Goal: Information Seeking & Learning: Learn about a topic

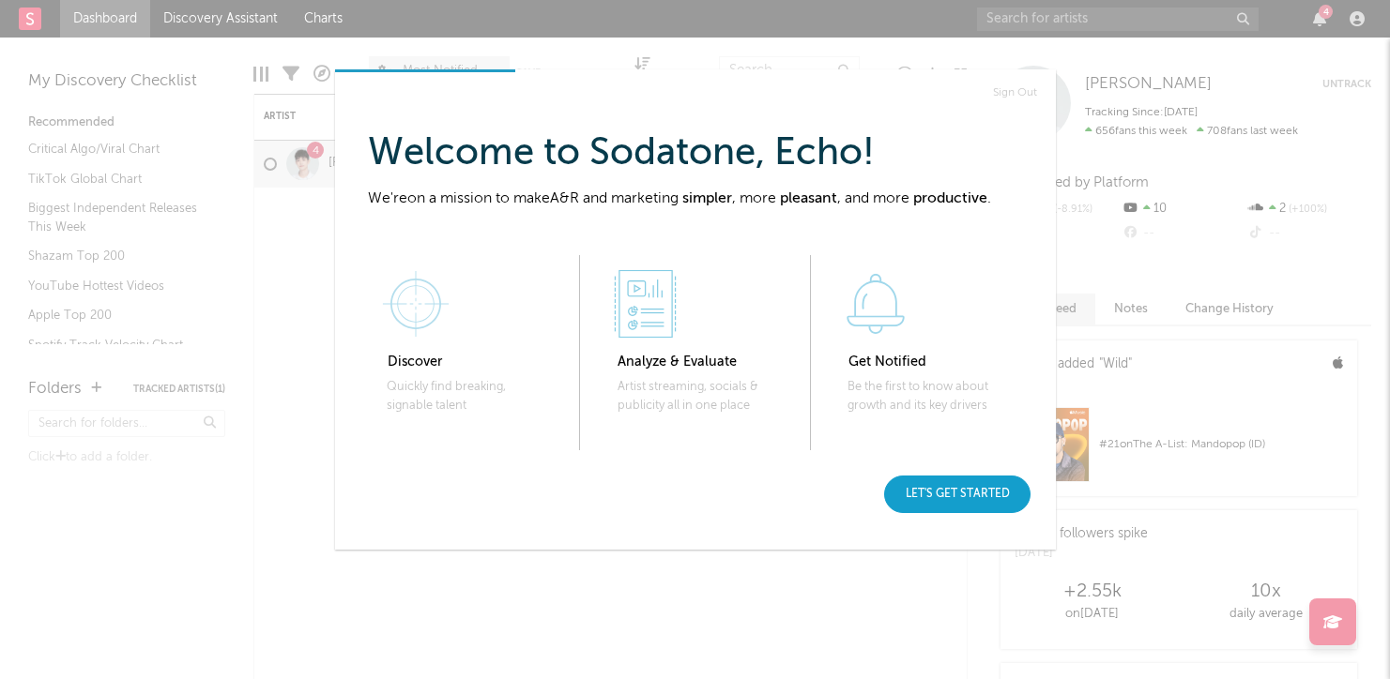
click at [990, 502] on div "Let's get started" at bounding box center [957, 495] width 146 height 38
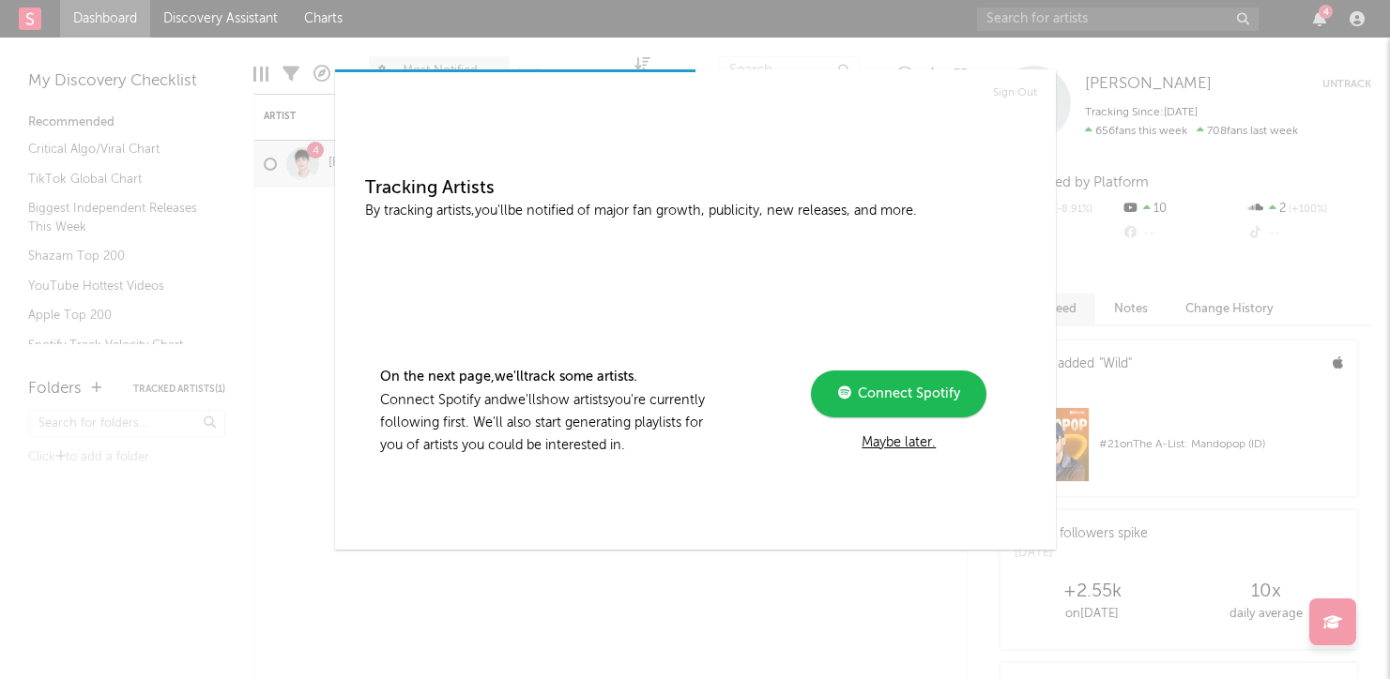
click at [881, 412] on link "Connect Spotify" at bounding box center [898, 394] width 175 height 47
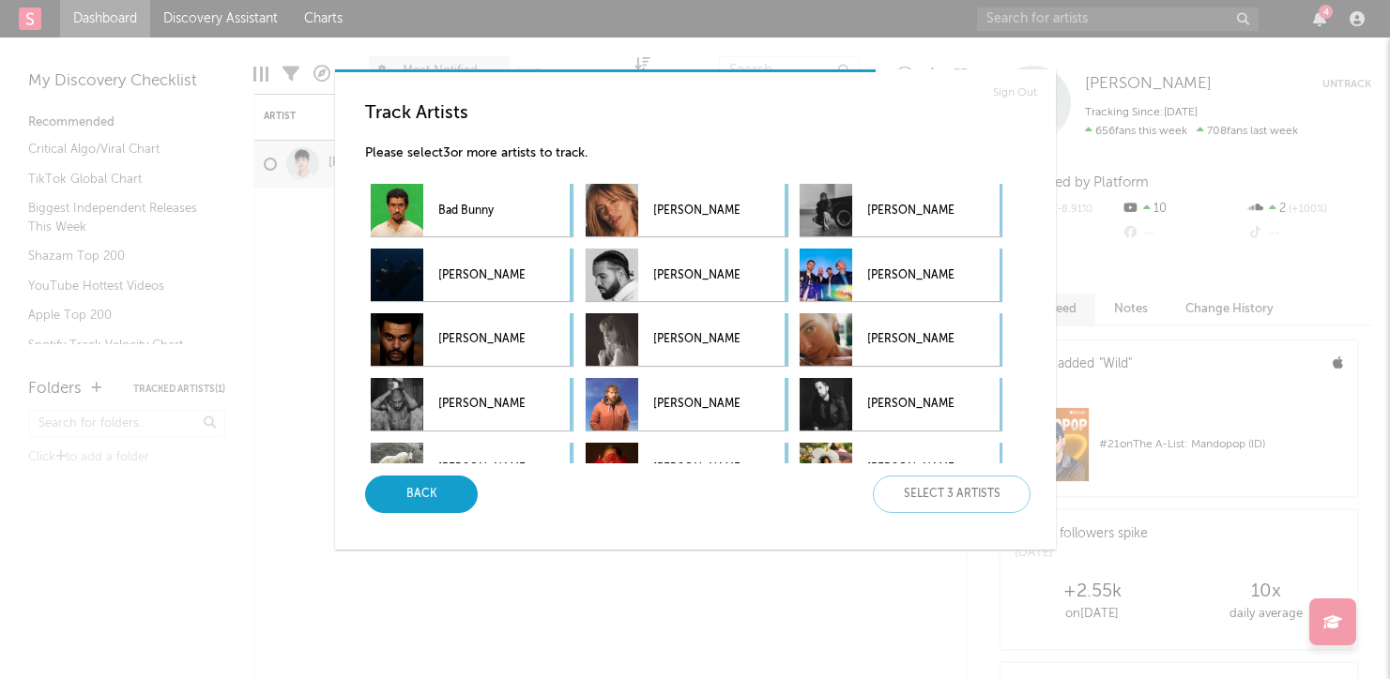
click at [451, 503] on div "Back" at bounding box center [421, 495] width 113 height 38
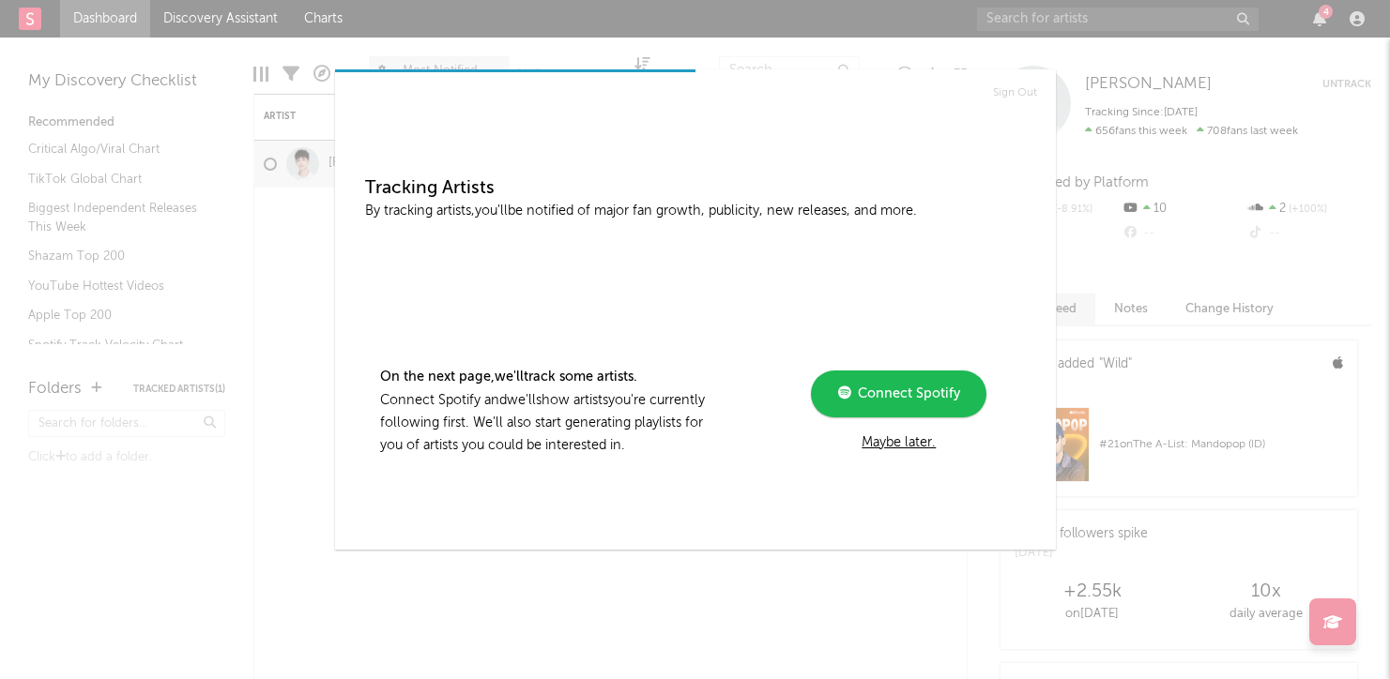
click at [897, 439] on div "Maybe later." at bounding box center [898, 443] width 252 height 23
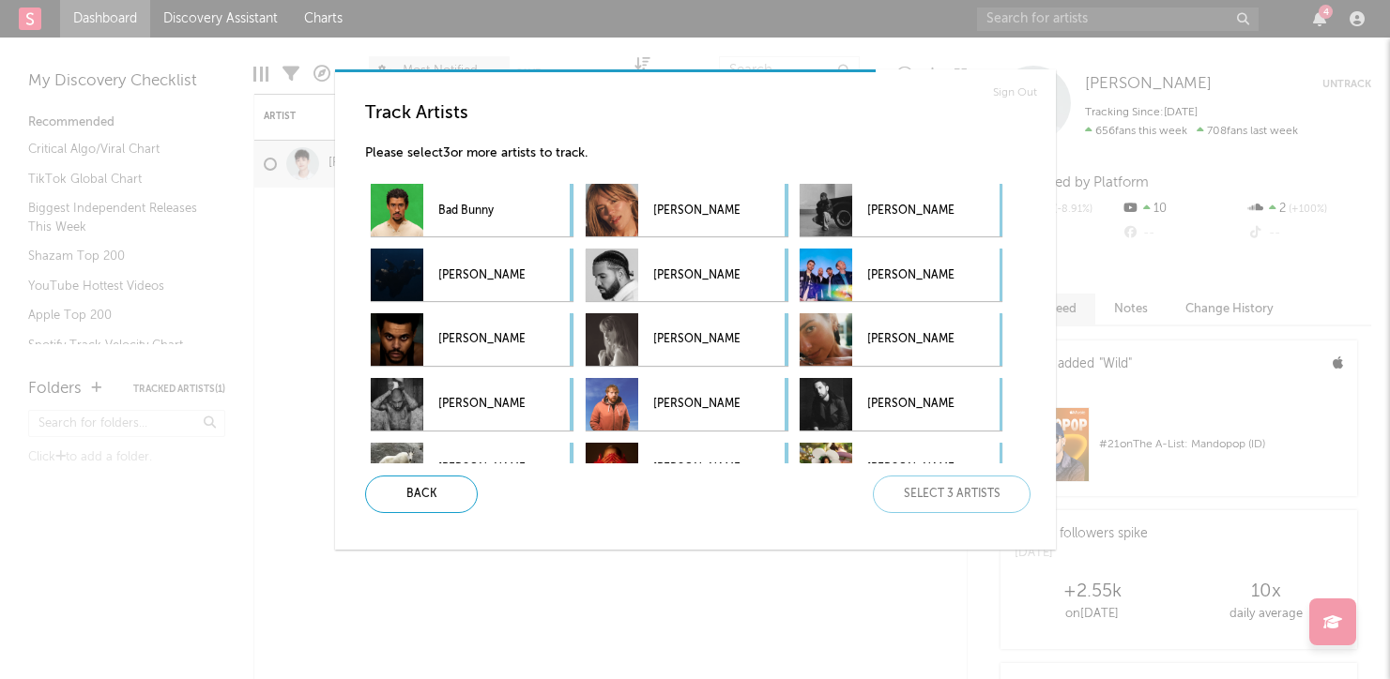
click at [910, 488] on div "Back Select 3 artists" at bounding box center [690, 495] width 681 height 38
click at [235, 180] on div "Sign Out Track Artists Please select 3 or more artists to track. Bad Bunny [PER…" at bounding box center [695, 339] width 1390 height 679
click at [993, 498] on div "Back Select 3 artists" at bounding box center [690, 495] width 681 height 38
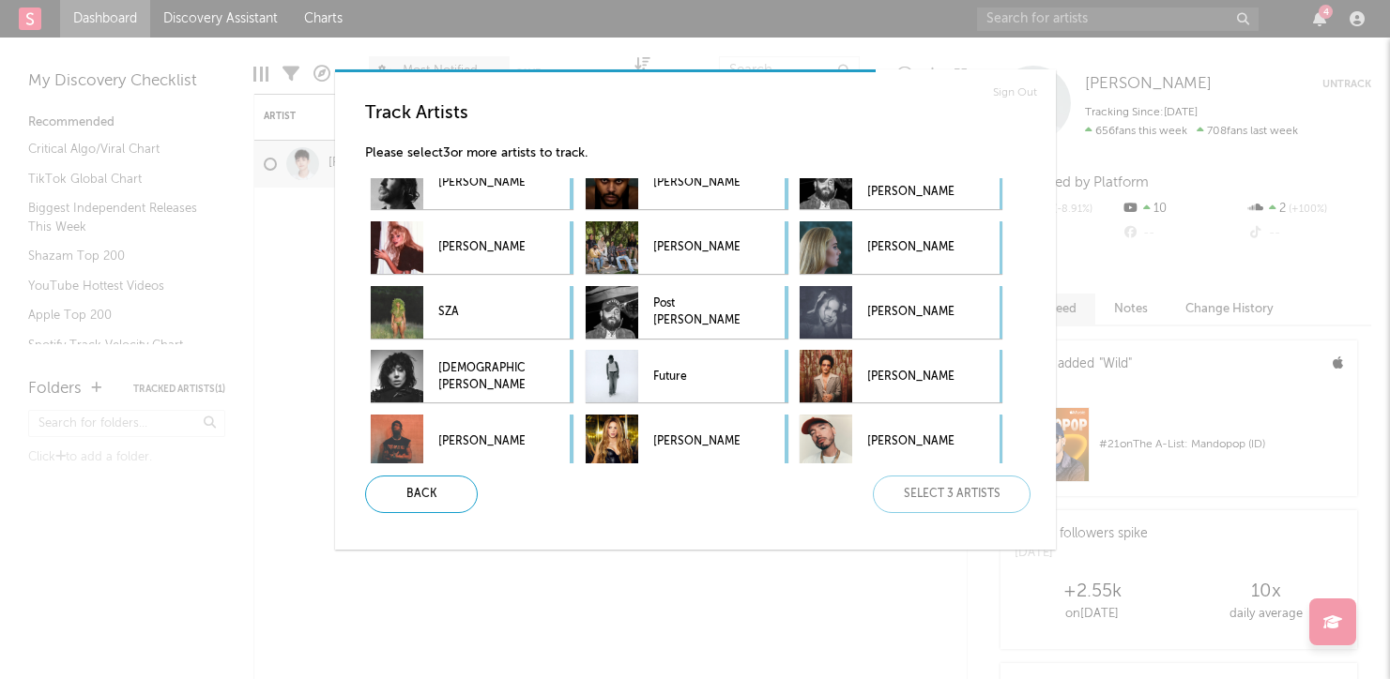
scroll to position [415, 0]
click at [433, 371] on div "[DEMOGRAPHIC_DATA][PERSON_NAME] -" at bounding box center [448, 376] width 154 height 53
click at [884, 254] on p "[PERSON_NAME]" at bounding box center [910, 248] width 86 height 42
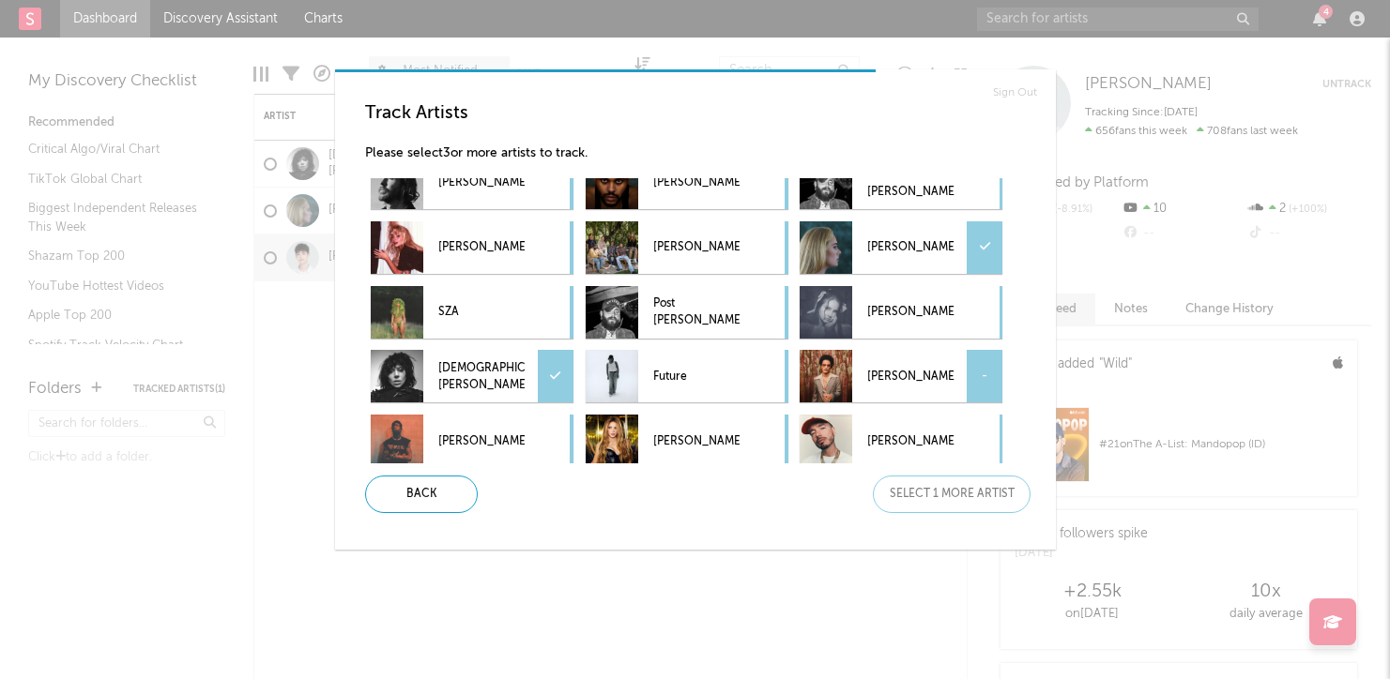
click at [889, 382] on p "[PERSON_NAME]" at bounding box center [910, 377] width 86 height 42
click at [925, 501] on div "Next" at bounding box center [952, 495] width 158 height 38
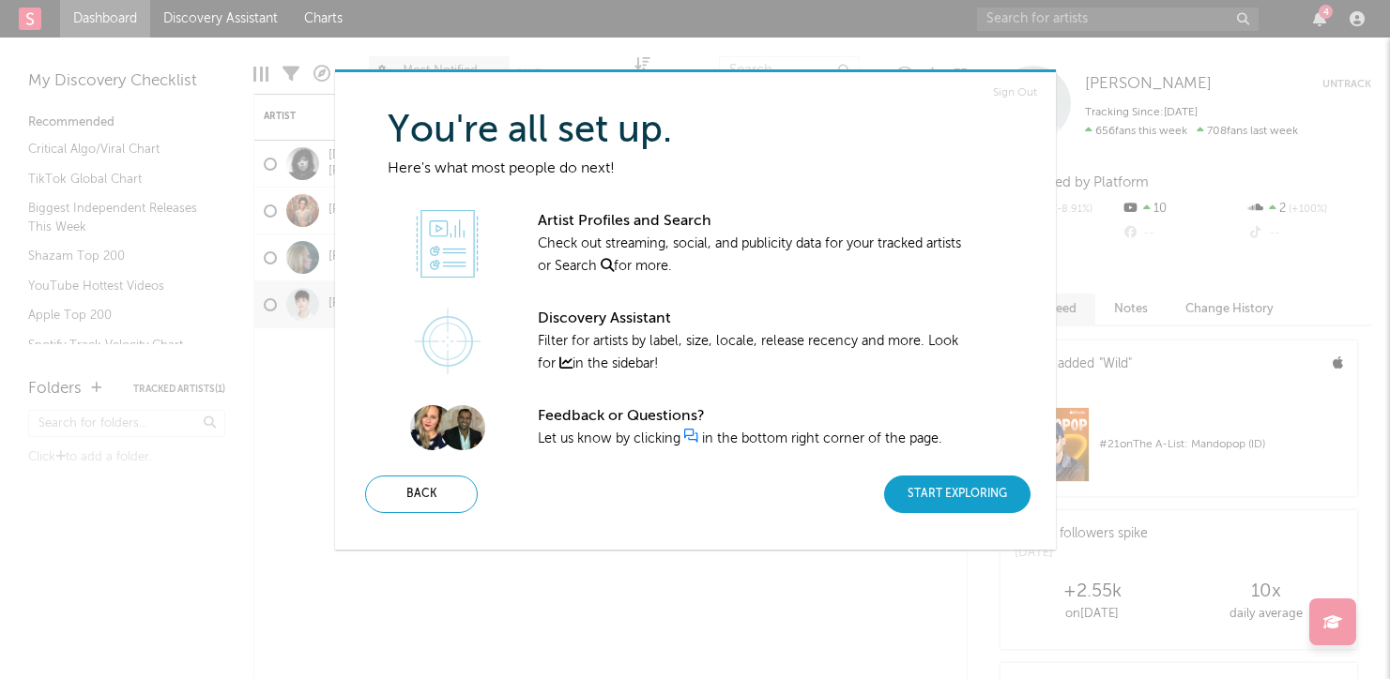
click at [925, 501] on div "Start Exploring" at bounding box center [957, 495] width 146 height 38
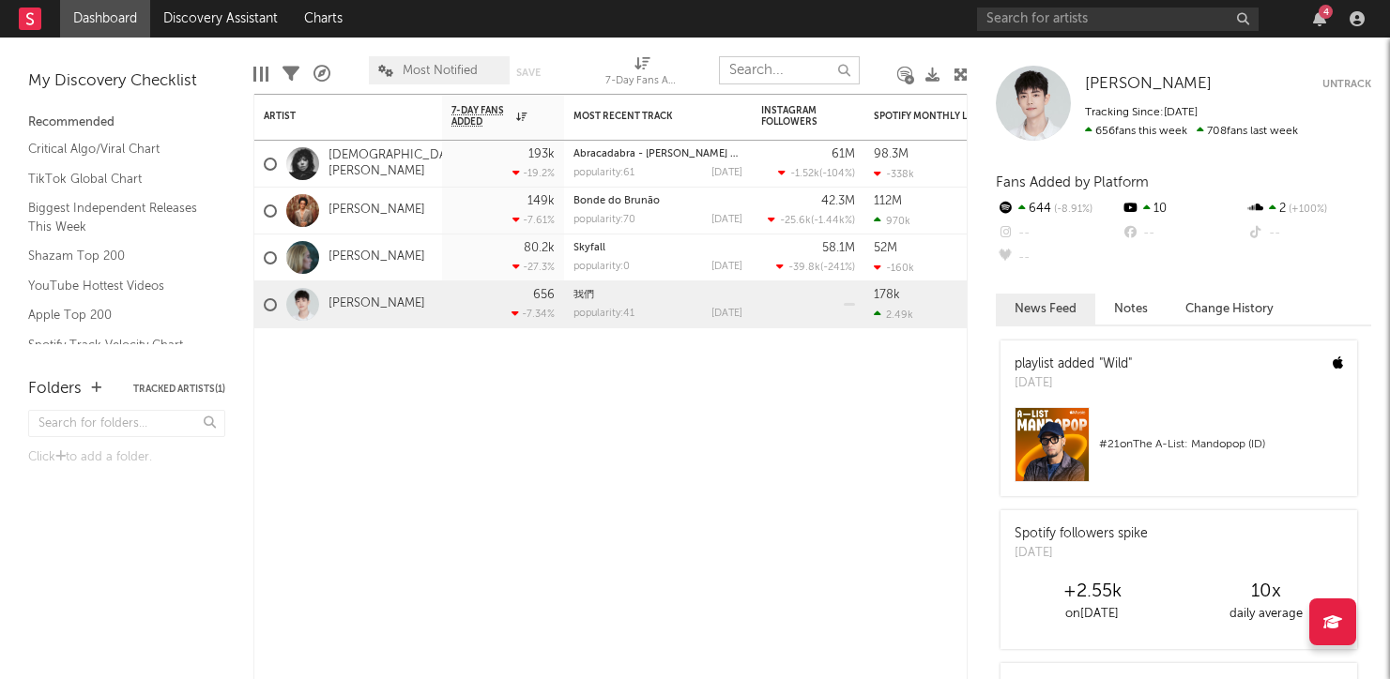
click at [748, 70] on input "text" at bounding box center [789, 70] width 141 height 28
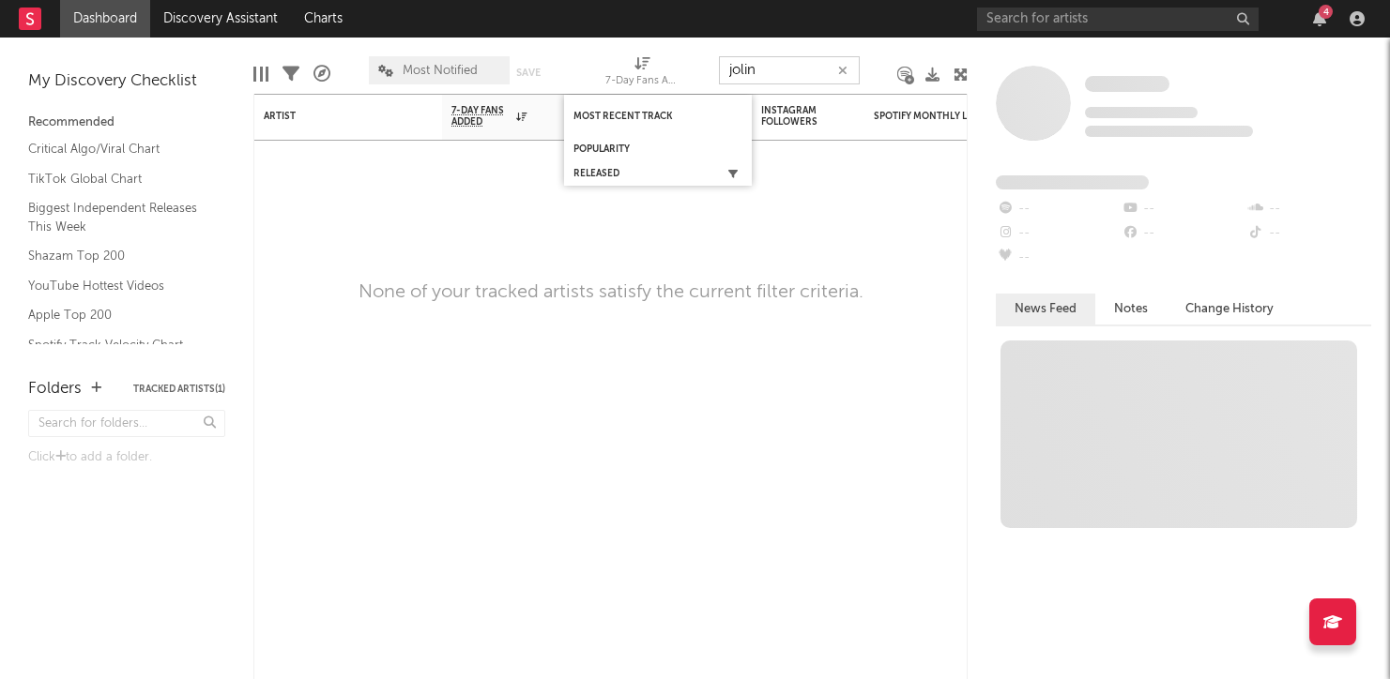
type input "jolin"
click at [1084, 18] on input "text" at bounding box center [1117, 19] width 281 height 23
type input "jolin"
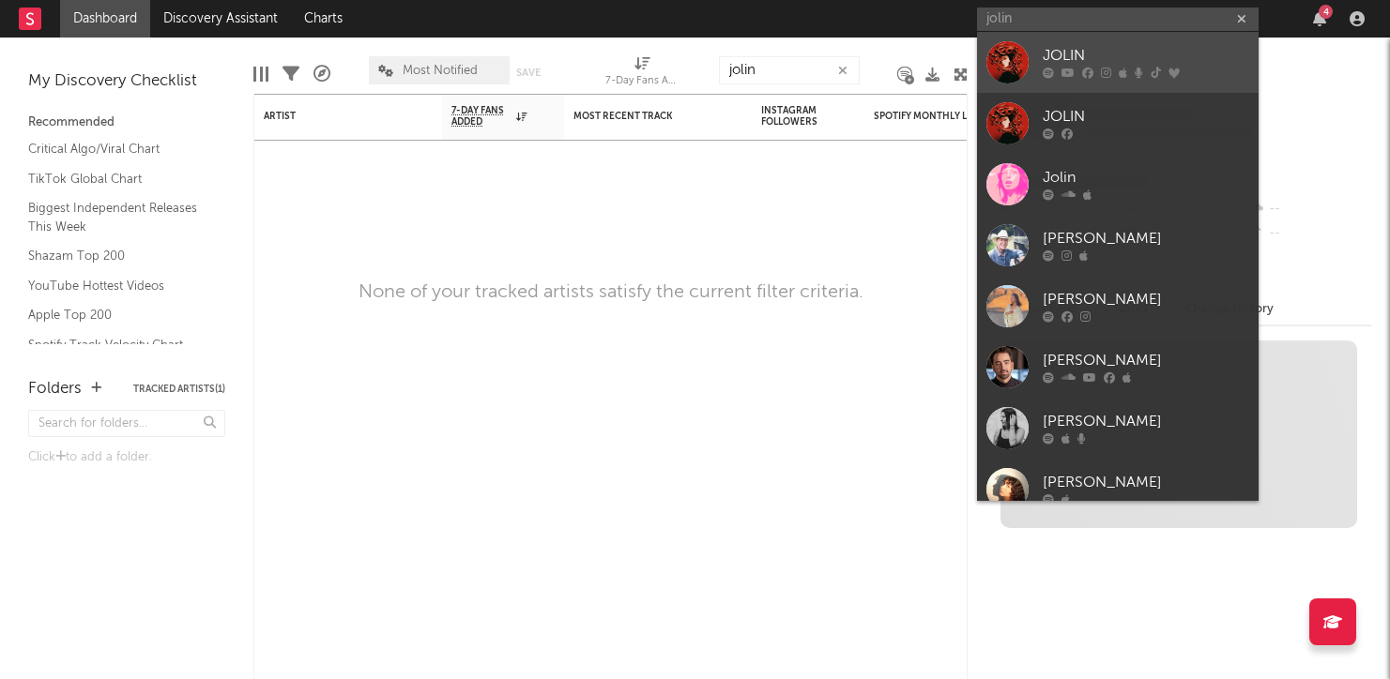
click at [1193, 70] on div at bounding box center [1145, 73] width 206 height 11
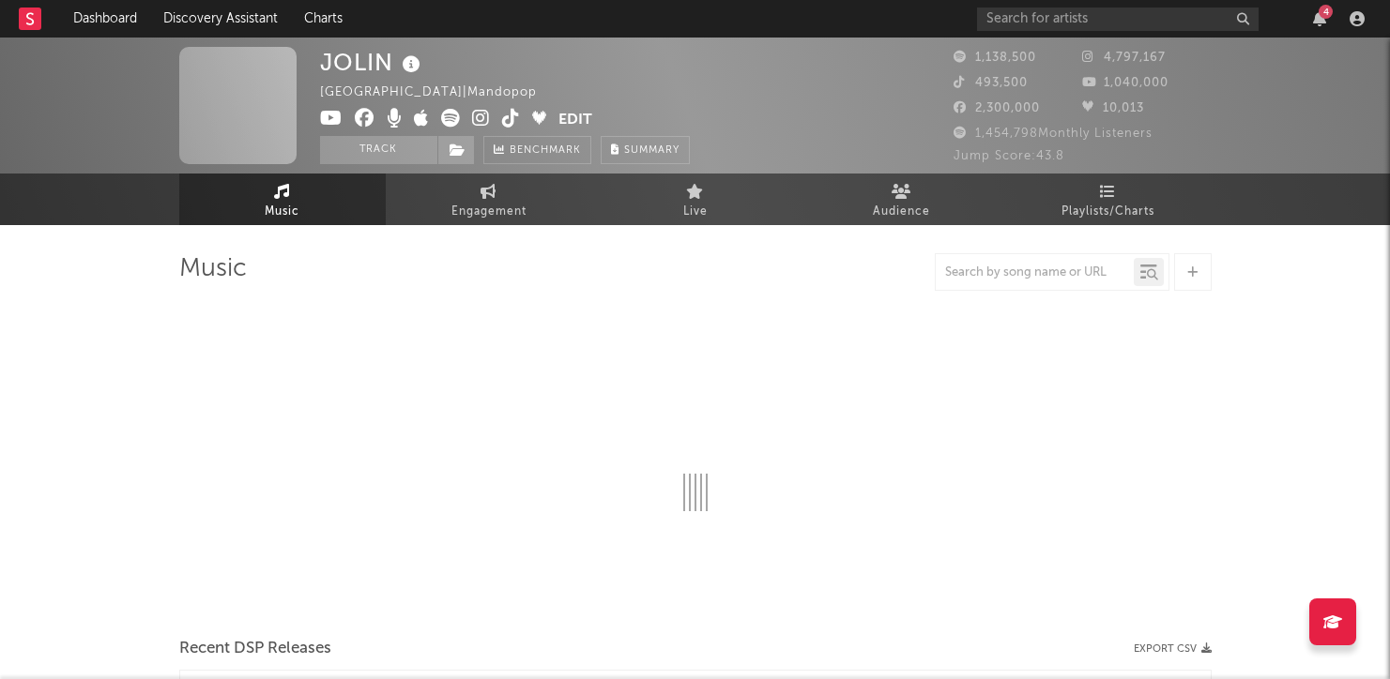
click at [1000, 138] on span "1,454,798 Monthly Listeners" at bounding box center [1052, 134] width 199 height 12
select select "6m"
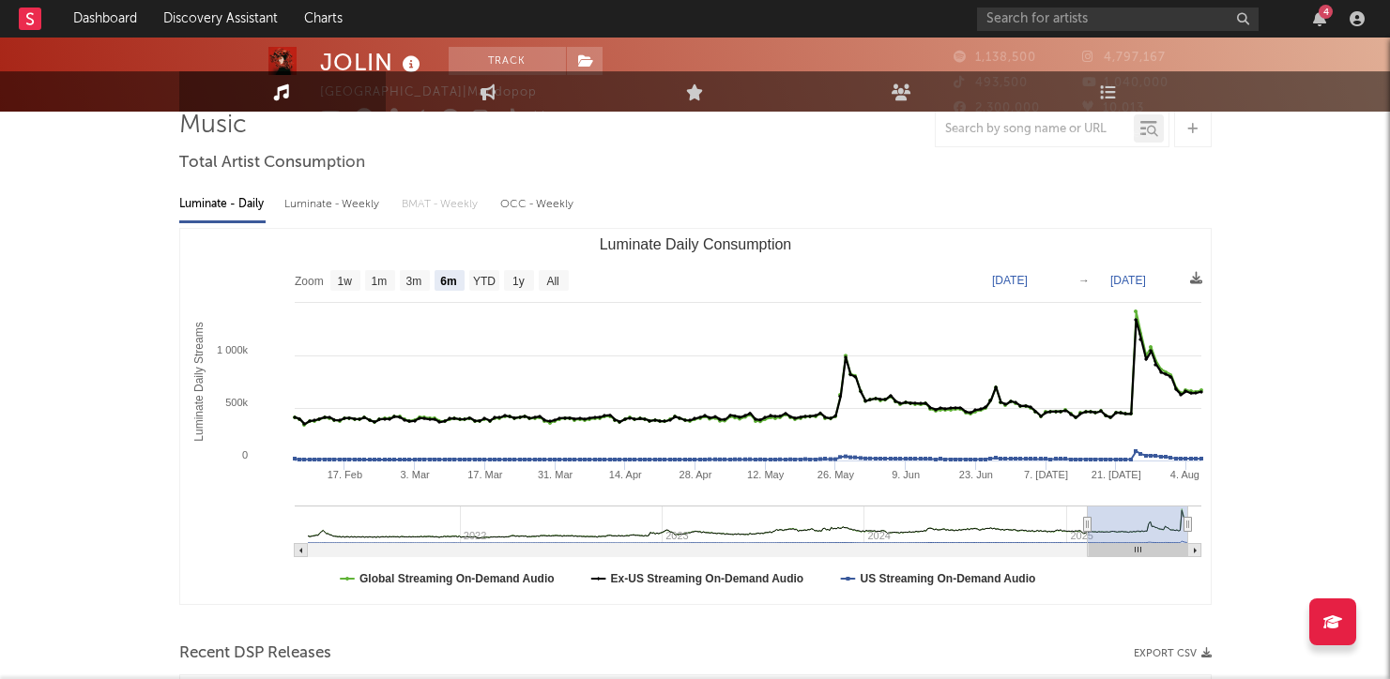
scroll to position [8, 0]
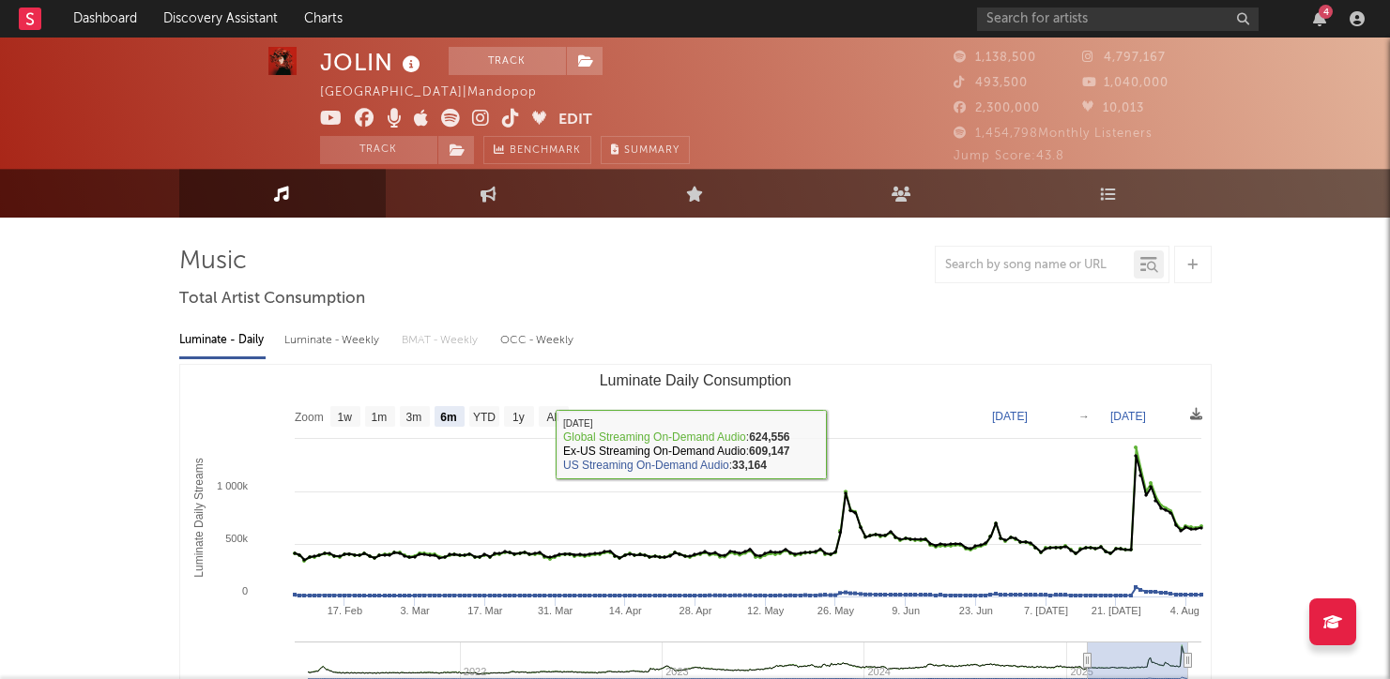
click at [1013, 109] on span "2,300,000" at bounding box center [996, 108] width 86 height 12
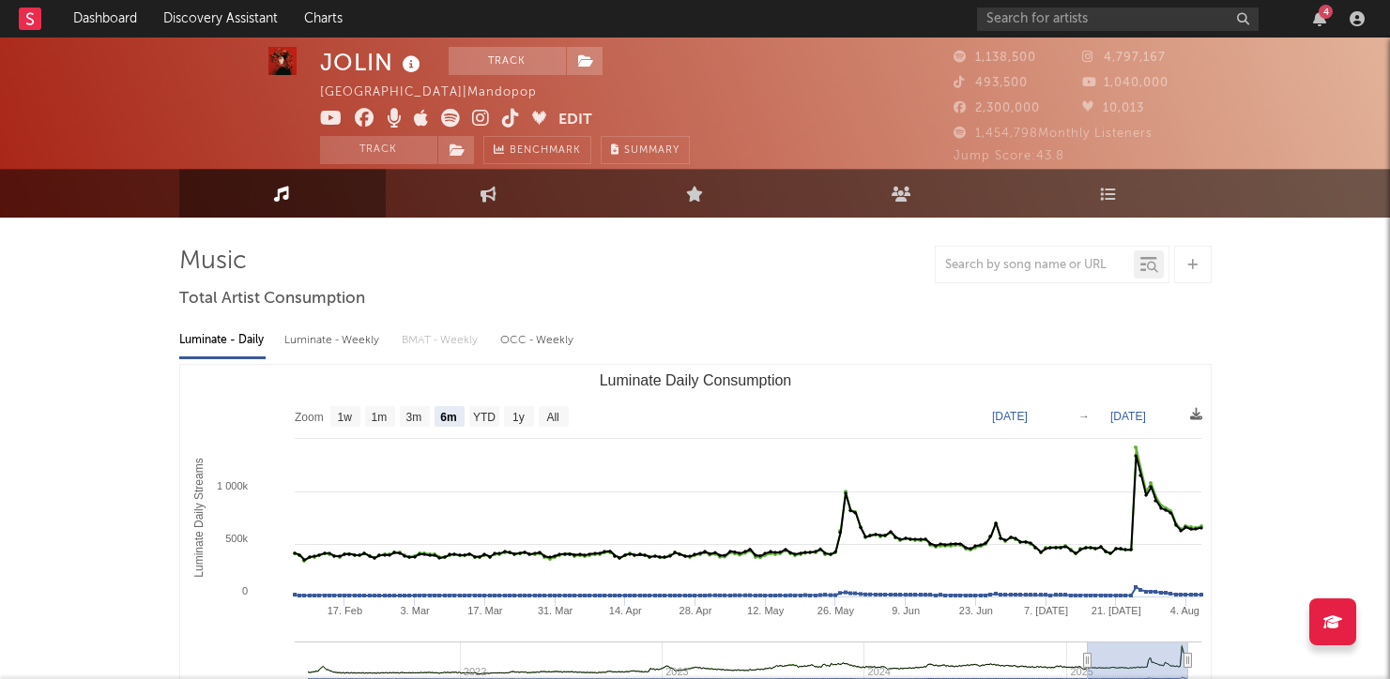
click at [1094, 87] on icon at bounding box center [1091, 82] width 19 height 12
click at [965, 105] on icon at bounding box center [962, 107] width 19 height 12
click at [1032, 143] on div "1,454,798 Monthly Listeners" at bounding box center [1082, 134] width 258 height 23
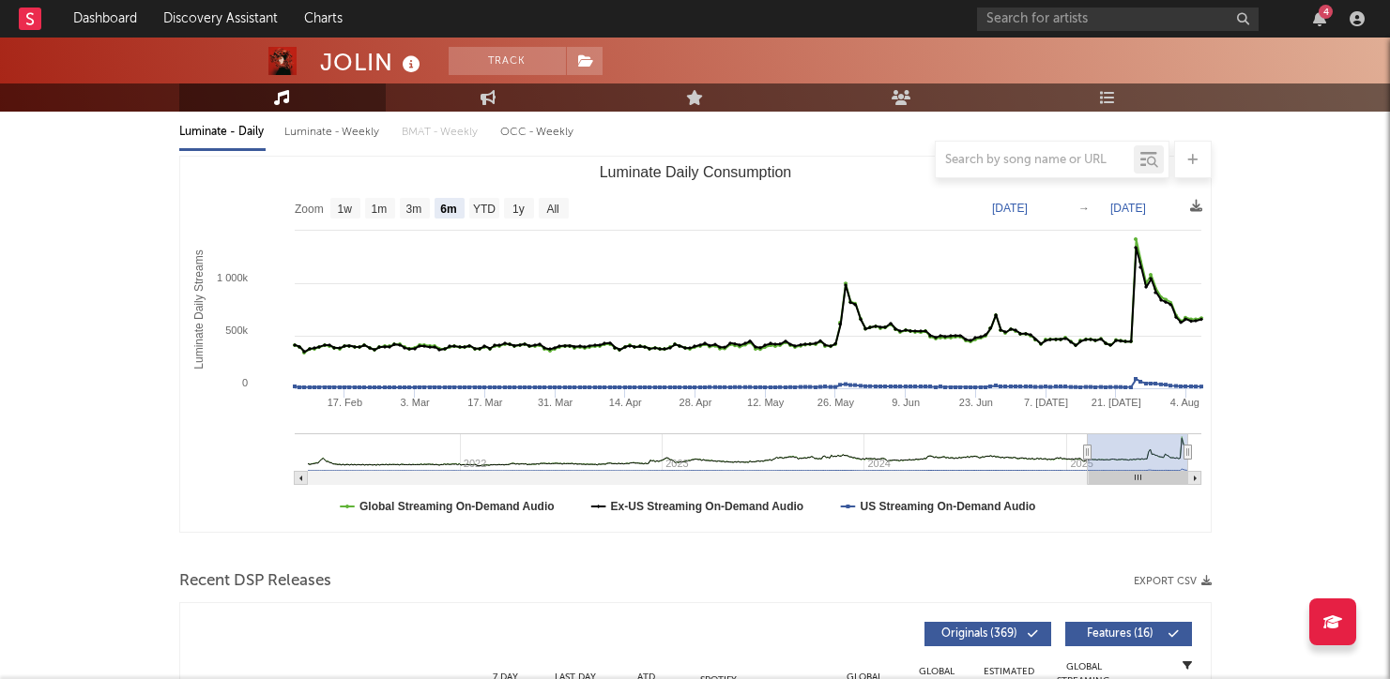
scroll to position [212, 0]
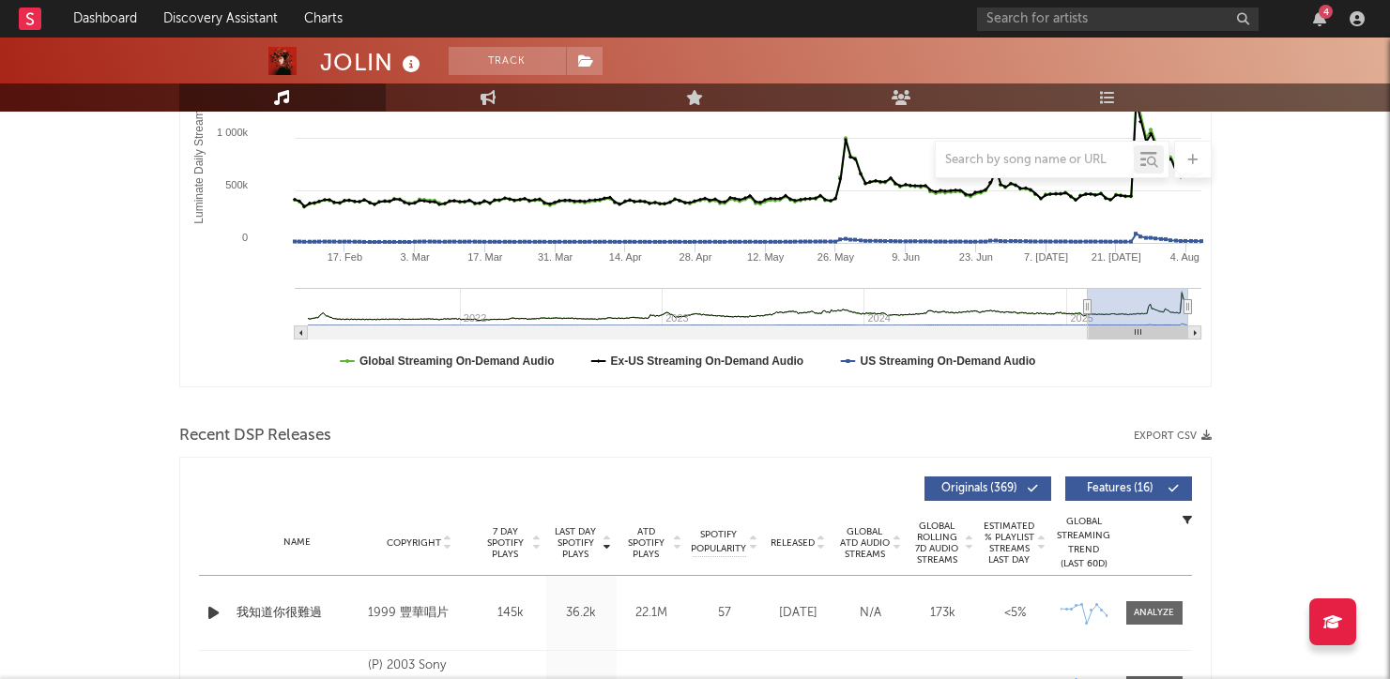
scroll to position [0, 0]
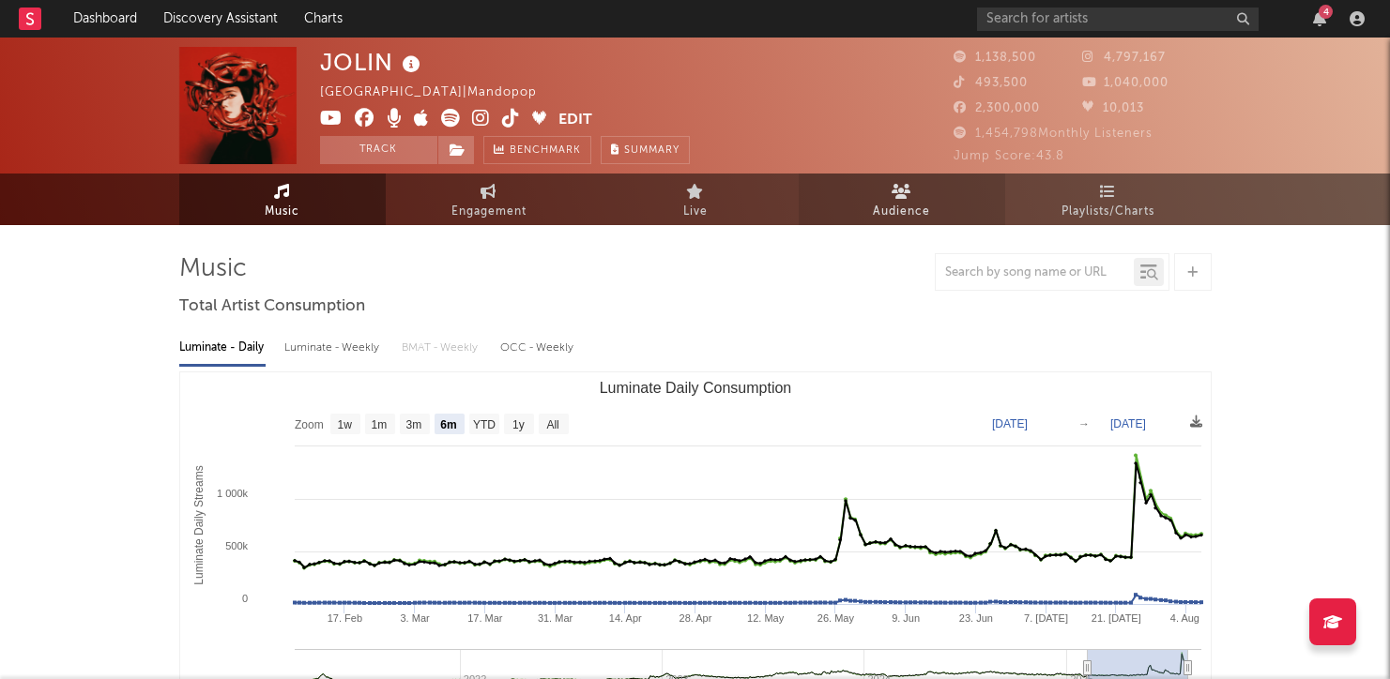
click at [909, 193] on icon at bounding box center [901, 191] width 20 height 15
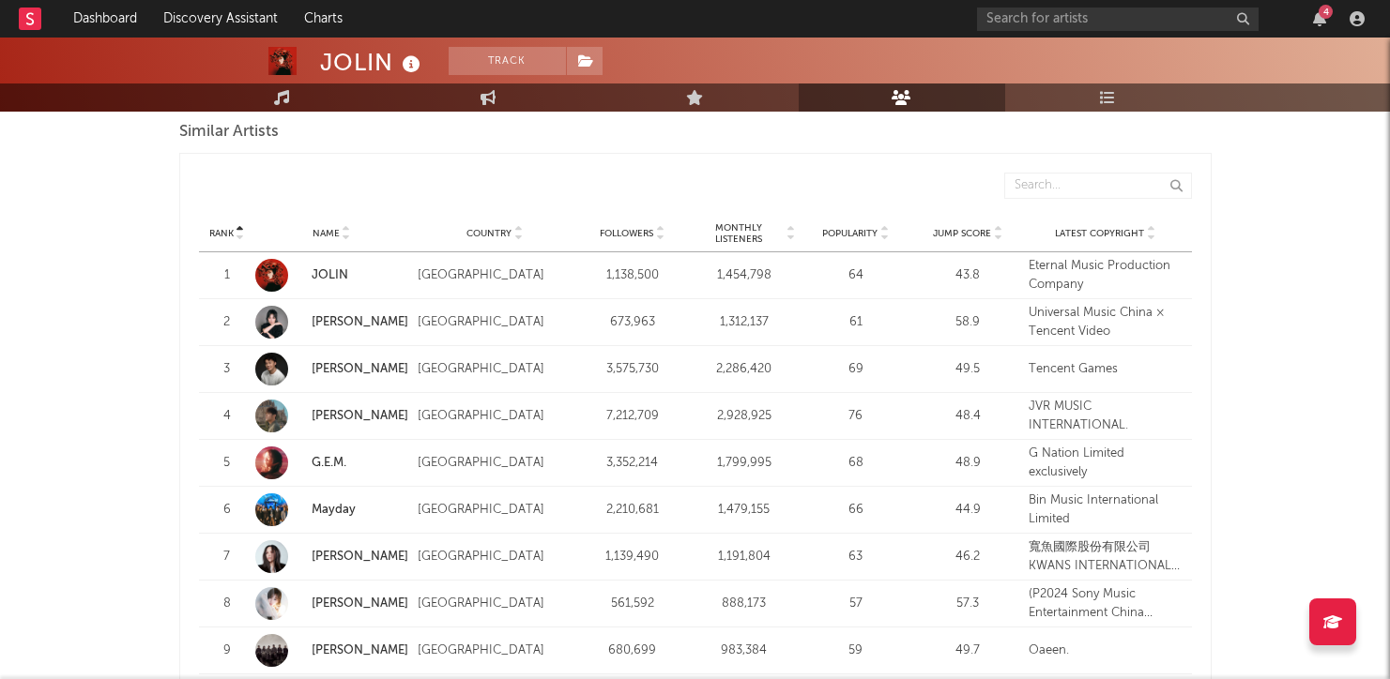
scroll to position [1761, 0]
click at [732, 272] on div "1,454,798" at bounding box center [743, 277] width 102 height 19
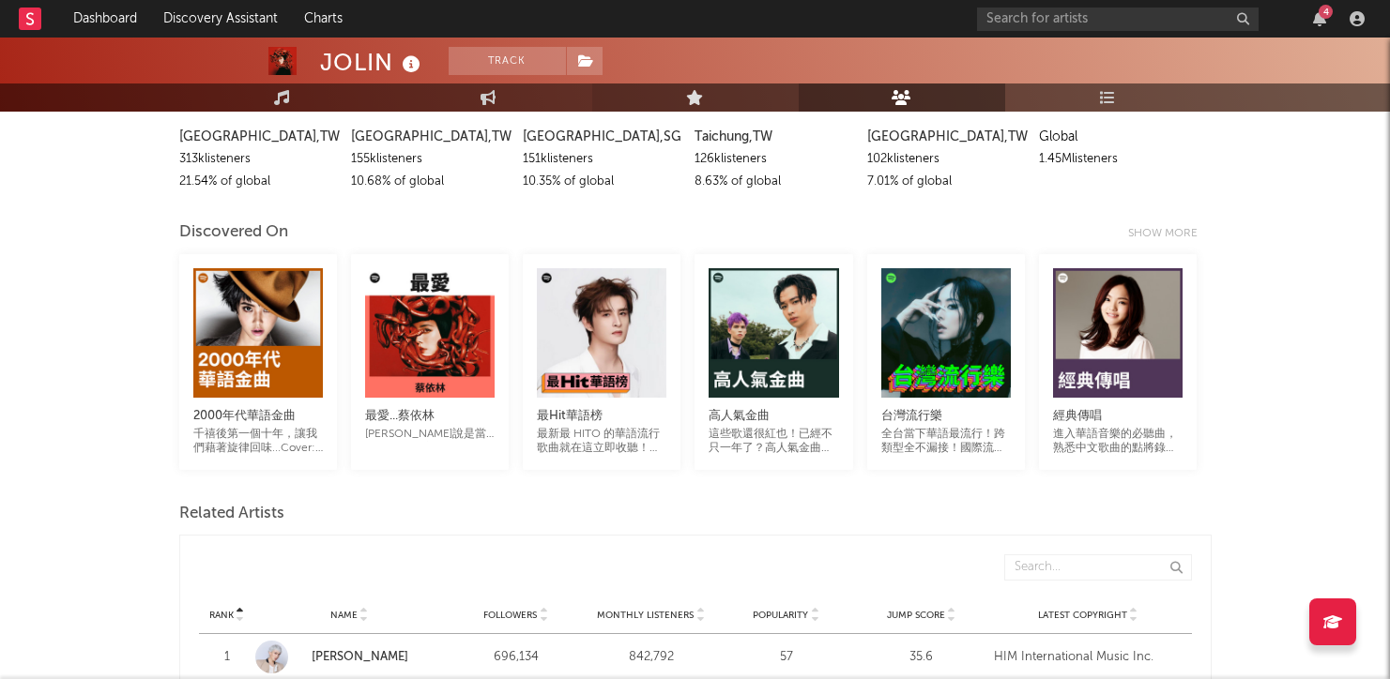
scroll to position [281, 0]
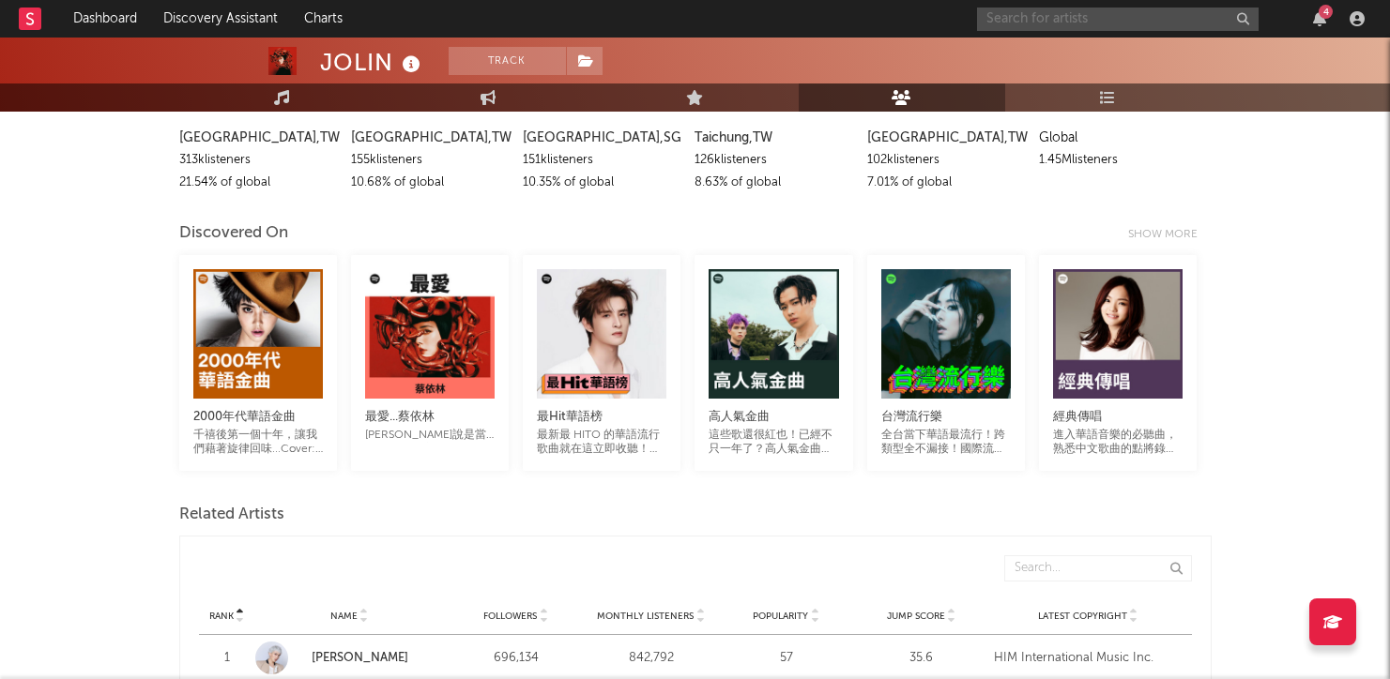
click at [1081, 18] on input "text" at bounding box center [1117, 19] width 281 height 23
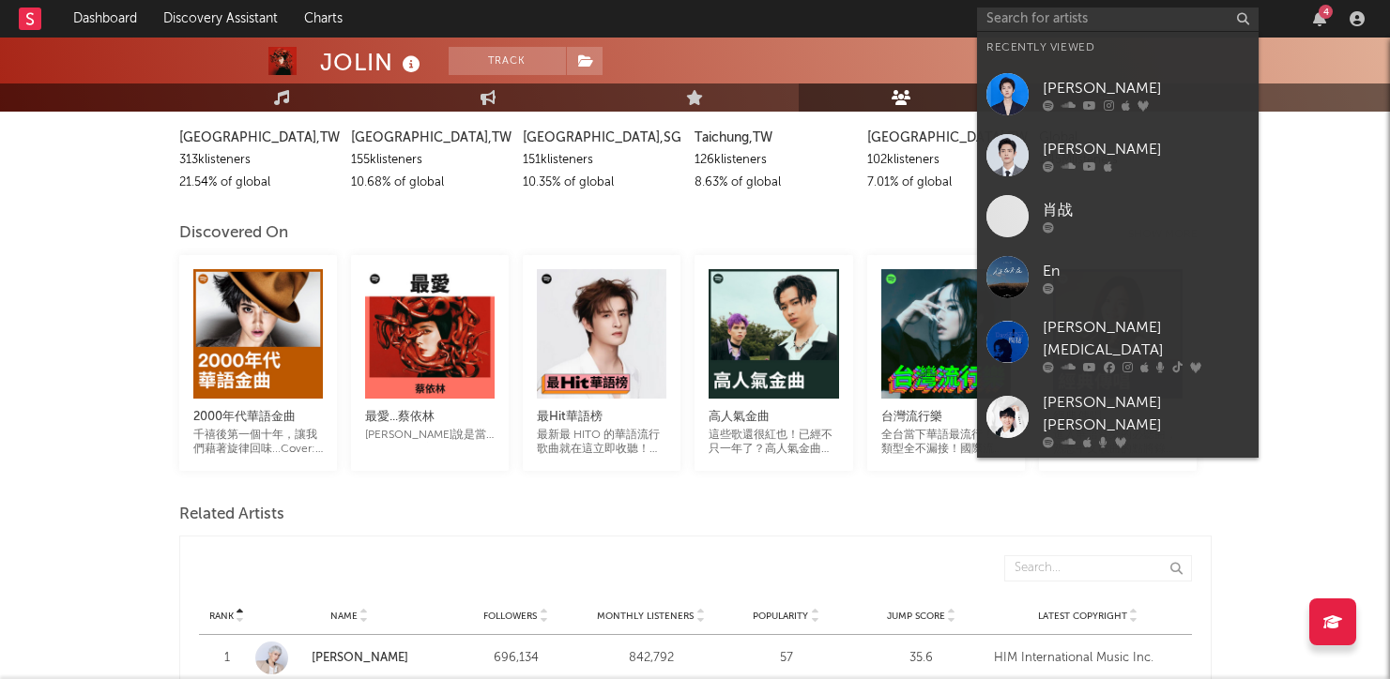
click at [1139, 150] on div "[PERSON_NAME]" at bounding box center [1145, 149] width 206 height 23
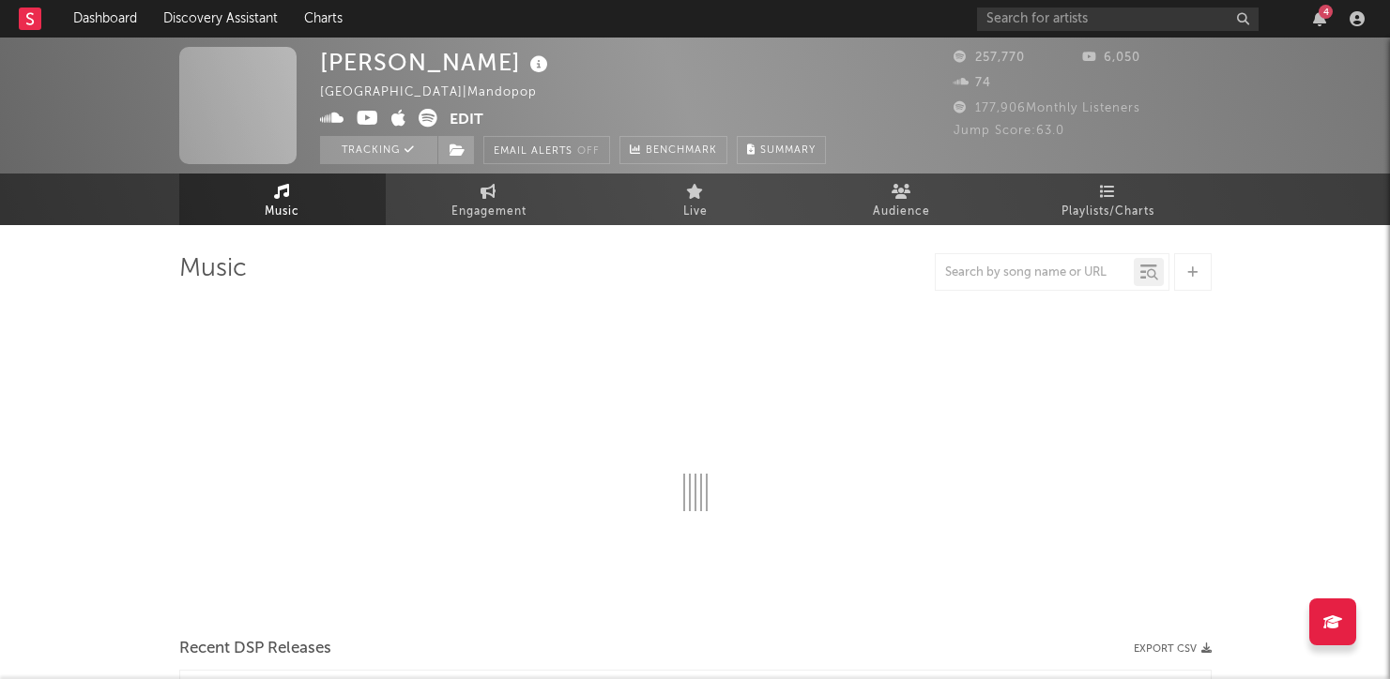
select select "6m"
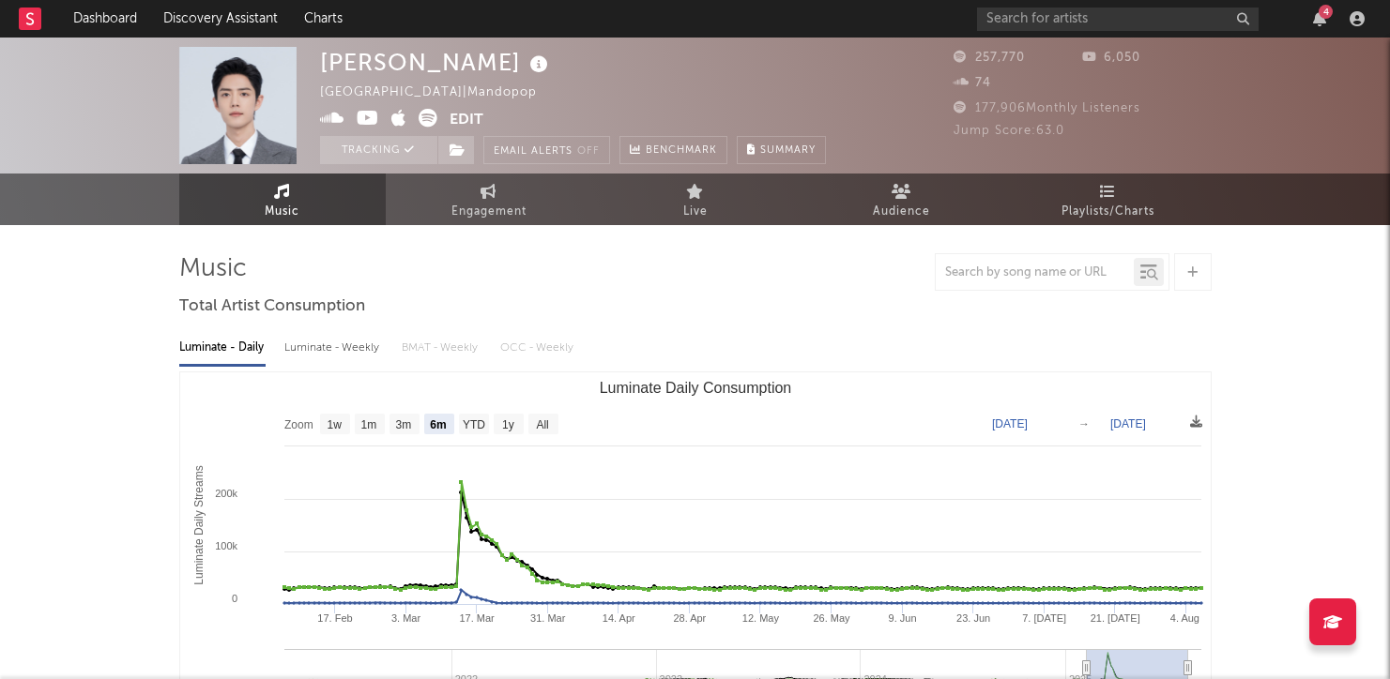
select select "6m"
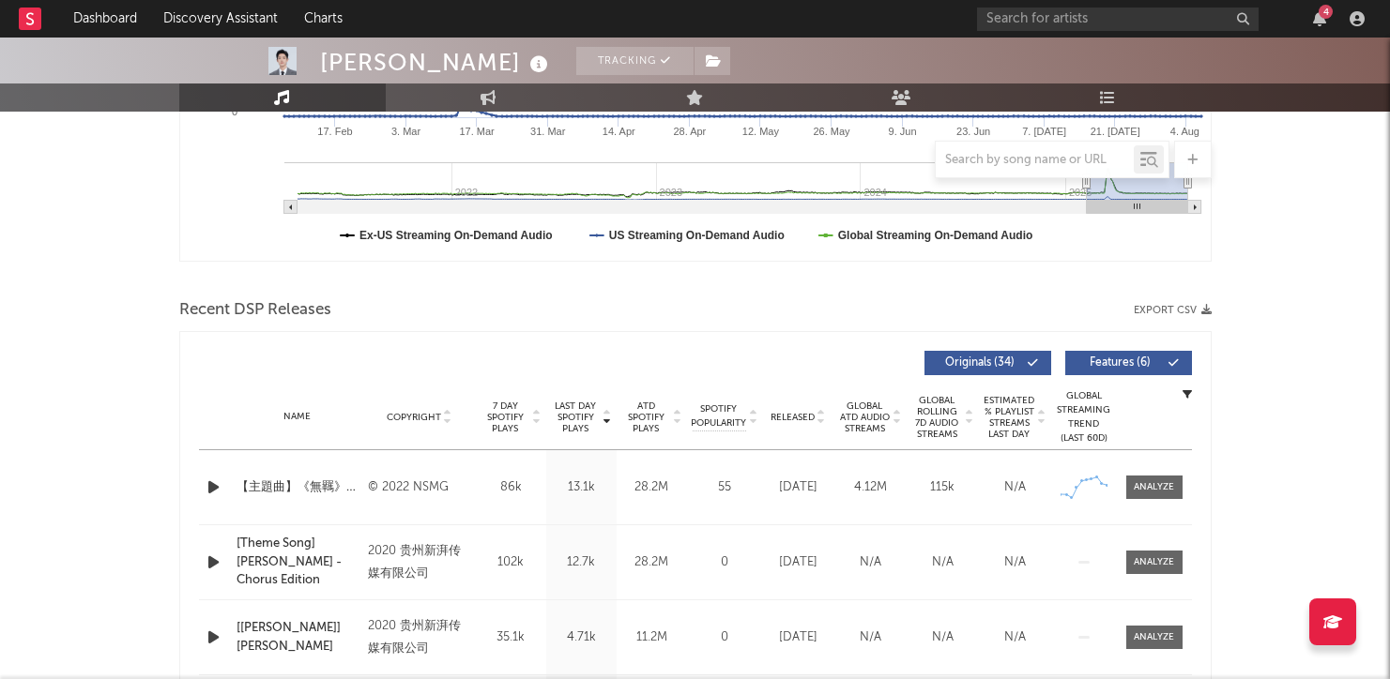
scroll to position [563, 0]
